Goal: Transaction & Acquisition: Purchase product/service

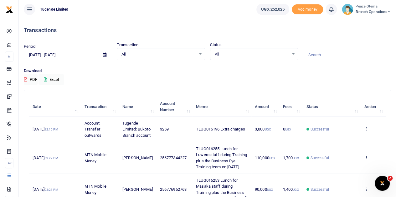
click at [388, 13] on icon at bounding box center [389, 12] width 4 height 4
click at [364, 24] on link "Switch accounts" at bounding box center [366, 22] width 49 height 9
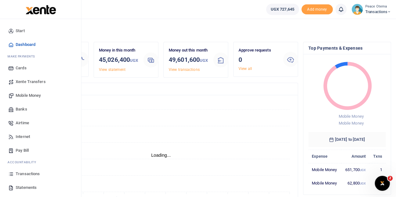
click at [30, 81] on span "Xente Transfers" at bounding box center [31, 82] width 30 height 6
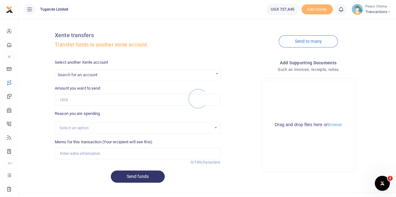
click at [98, 76] on div at bounding box center [198, 98] width 396 height 197
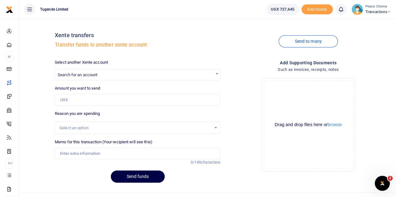
click at [97, 76] on span "Search for an account" at bounding box center [78, 75] width 40 height 5
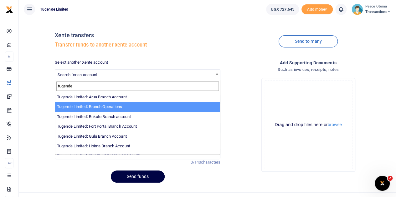
type input "tugende"
select select "4024"
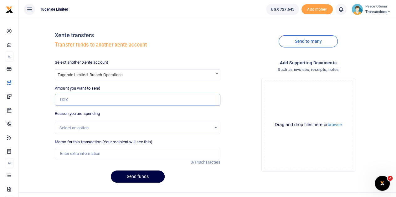
click at [86, 98] on input "Amount you want to send" at bounding box center [137, 100] width 165 height 12
type input "100,000"
click at [70, 154] on input "Memo for this transaction (Your recipient will see this)" at bounding box center [137, 154] width 165 height 12
click at [64, 154] on input "Memo for this transaction (Your recipient will see this)" at bounding box center [137, 154] width 165 height 12
type input "Transfer to Branch Operations Account"
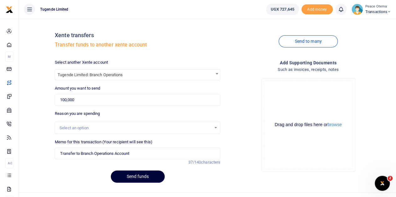
click at [127, 175] on button "Send funds" at bounding box center [138, 177] width 54 height 12
click at [386, 11] on span "Transactions" at bounding box center [378, 12] width 26 height 6
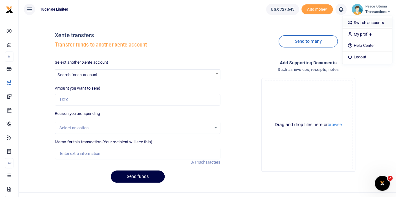
click at [365, 23] on link "Switch accounts" at bounding box center [366, 22] width 49 height 9
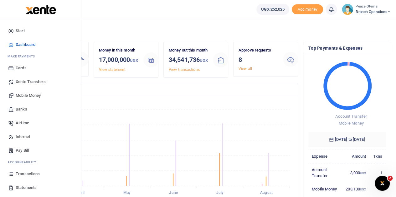
click at [24, 83] on span "Xente Transfers" at bounding box center [31, 82] width 30 height 6
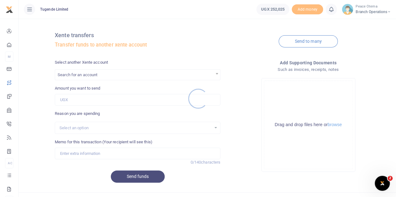
click at [89, 73] on div at bounding box center [198, 98] width 396 height 197
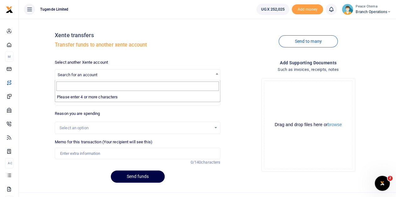
click at [89, 73] on span "Search for an account" at bounding box center [78, 75] width 40 height 5
type input "tugende"
click at [249, 179] on div "Add supporting Documents Such as invoices, receipts, notes Drop your files here…" at bounding box center [308, 123] width 170 height 129
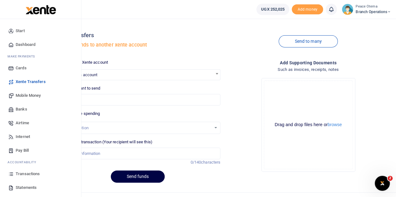
click at [28, 97] on span "Mobile Money" at bounding box center [28, 96] width 25 height 6
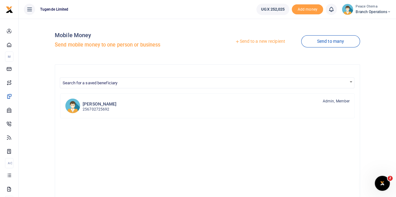
click at [235, 42] on icon at bounding box center [237, 41] width 4 height 4
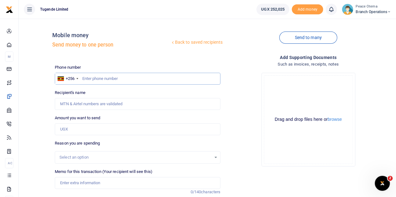
click at [103, 79] on input "text" at bounding box center [137, 79] width 165 height 12
type input "703965124"
type input "Nayiga Christine"
type input "703965124"
click at [76, 132] on input "Amount you want to send" at bounding box center [137, 130] width 165 height 12
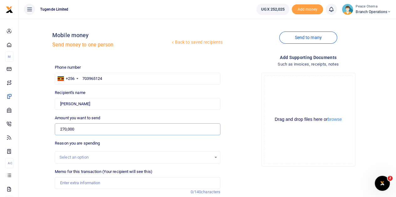
type input "270,000"
click at [72, 184] on input "Memo for this transaction (Your recipient will see this)" at bounding box center [137, 183] width 165 height 12
click at [63, 184] on input "Memo for this transaction (Your recipient will see this)" at bounding box center [137, 183] width 165 height 12
paste input "TLUG-016341"
click at [91, 186] on input "TLUG016341" at bounding box center [137, 183] width 165 height 12
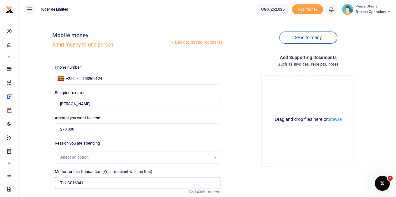
click at [92, 181] on input "TLUG016341" at bounding box center [137, 183] width 165 height 12
paste input "HQ Expense 25th August to 30th August 2025."
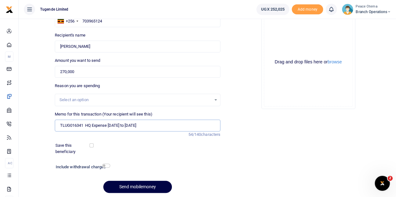
scroll to position [60, 0]
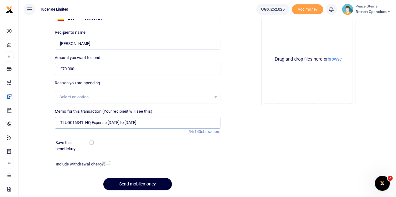
type input "TLUG016341 HQ Expense 25th August to 30th August 2025"
click at [126, 185] on button "Send mobilemoney" at bounding box center [137, 184] width 68 height 12
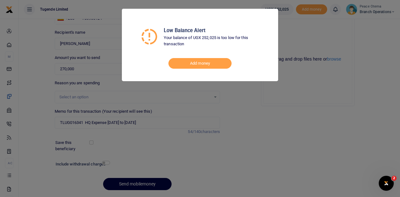
click at [244, 105] on div "Low Balance Alert Your balance of UGX 252,025 is too low for this transaction A…" at bounding box center [200, 98] width 400 height 197
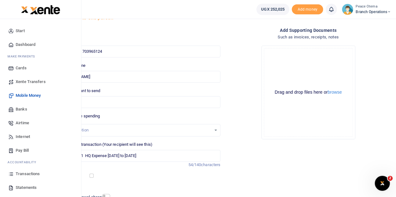
scroll to position [27, 0]
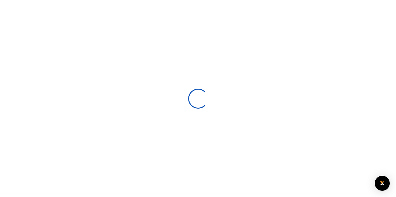
scroll to position [27, 0]
select select
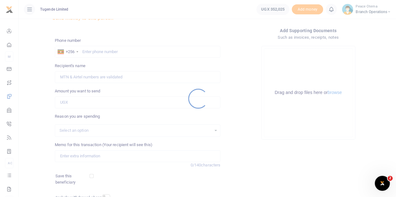
scroll to position [0, 0]
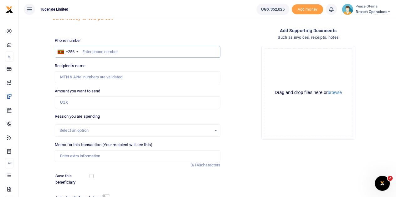
click at [93, 52] on input "text" at bounding box center [137, 52] width 165 height 12
type input "703965124"
click at [79, 104] on input "Amount you want to send" at bounding box center [137, 103] width 165 height 12
type input "27,0000"
type input "Nayiga Christine"
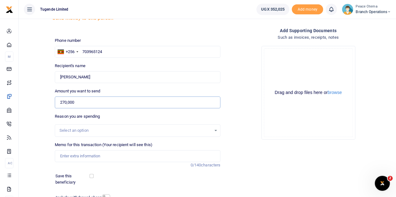
type input "270,000"
click at [86, 157] on input "Memo for this transaction (Your recipient will see this)" at bounding box center [137, 156] width 165 height 12
click at [64, 158] on input "Memo for this transaction (Your recipient will see this)" at bounding box center [137, 156] width 165 height 12
paste input "TLUG-016341"
click at [95, 158] on input "TLUG016341" at bounding box center [137, 156] width 165 height 12
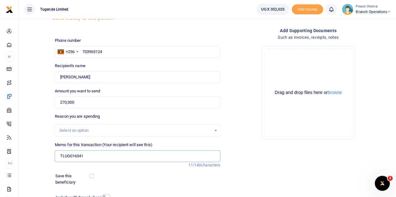
type input "TLUG016341 HQ Expense 25th August to 30th August 2025"
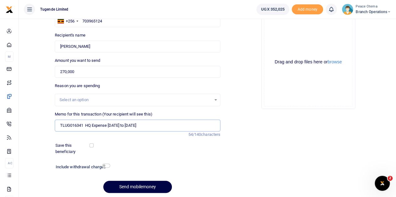
scroll to position [58, 0]
click at [128, 185] on button "Send mobilemoney" at bounding box center [137, 187] width 68 height 12
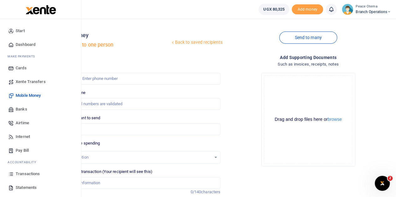
click at [24, 175] on span "Transactions" at bounding box center [28, 174] width 24 height 6
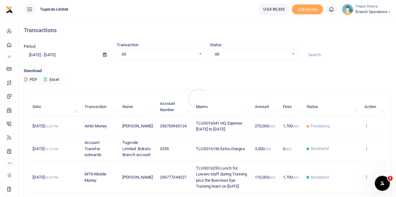
click at [314, 55] on div at bounding box center [198, 98] width 396 height 197
click at [314, 55] on input at bounding box center [347, 55] width 88 height 11
paste input "TLUG-016128"
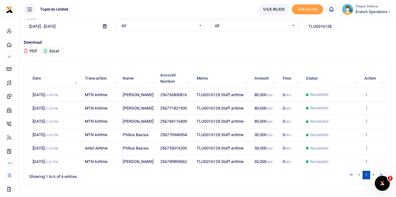
scroll to position [28, 0]
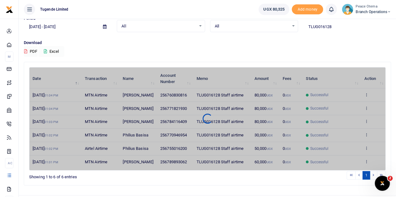
click at [48, 51] on button "Excel" at bounding box center [51, 51] width 26 height 11
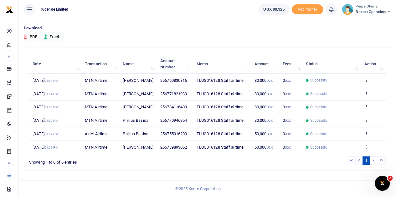
scroll to position [0, 0]
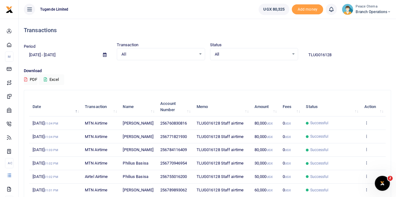
drag, startPoint x: 335, startPoint y: 53, endPoint x: 271, endPoint y: 63, distance: 64.6
click at [271, 63] on div "Period [DATE] - [DATE] Transaction All Select an option... All Airtime Internet…" at bounding box center [207, 55] width 372 height 26
paste input "62420-Human Resources-Headquarters-HR"
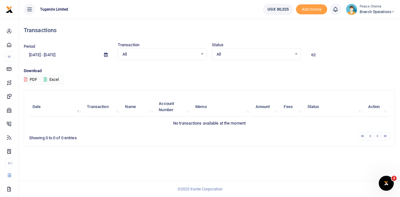
type input "6"
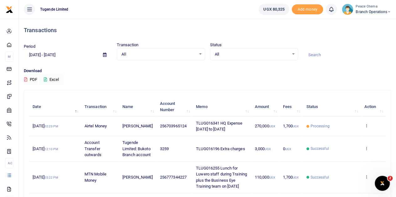
click at [319, 53] on input at bounding box center [347, 55] width 88 height 11
paste input "TLUG-016071"
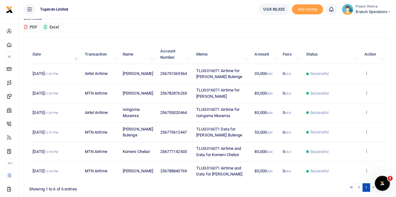
scroll to position [78, 0]
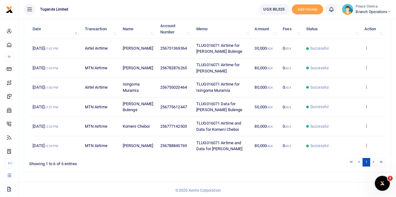
type input "TLUG016071"
